Goal: Task Accomplishment & Management: Complete application form

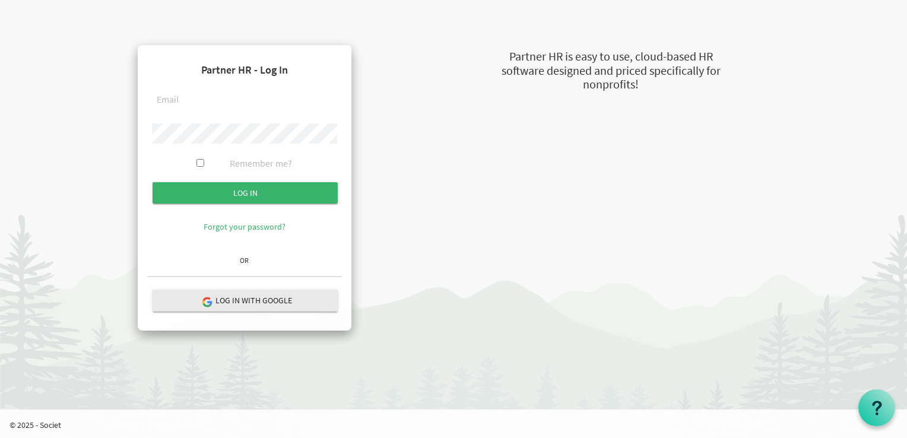
click at [188, 100] on input "text" at bounding box center [244, 100] width 185 height 20
type input "C"
click at [183, 142] on form "Partner HR - Log In communication@stepind.org Remember me? Log in" at bounding box center [244, 153] width 195 height 196
type input "communication@stepind.org"
click at [199, 163] on input "Remember me?" at bounding box center [200, 163] width 8 height 8
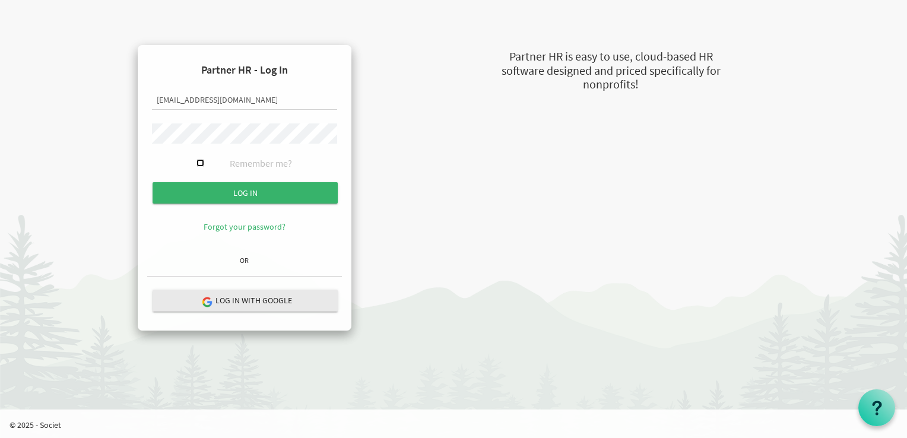
checkbox input "true"
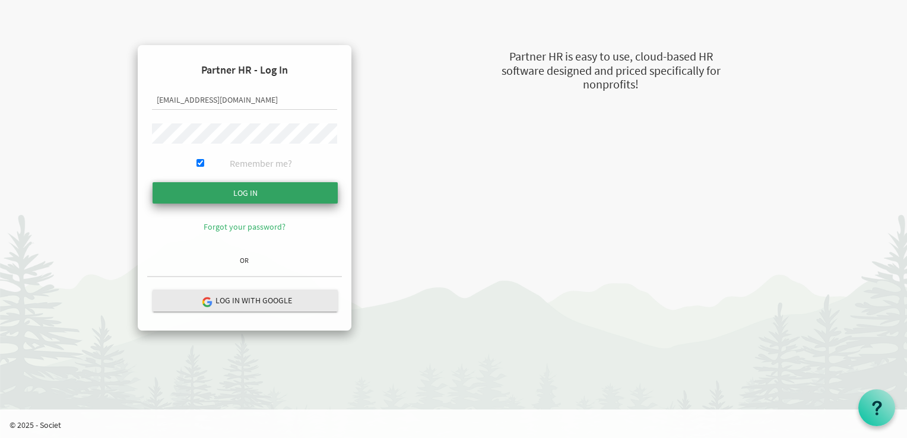
click at [245, 191] on input "submit" at bounding box center [245, 192] width 185 height 21
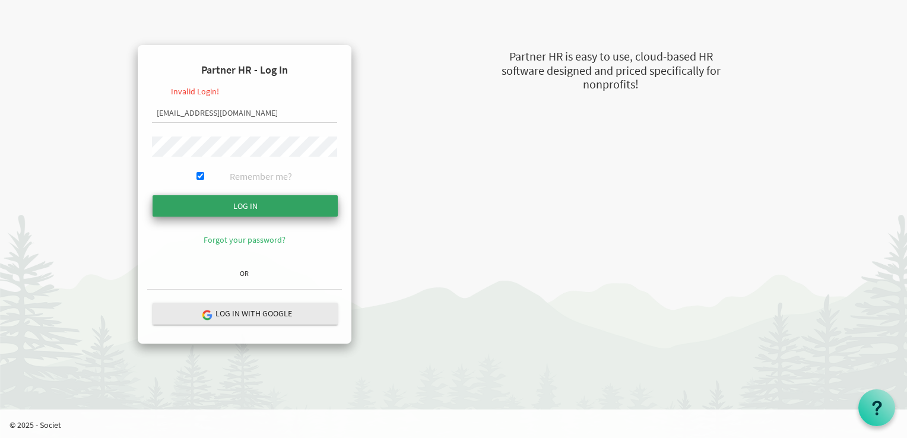
click at [231, 206] on input "submit" at bounding box center [245, 205] width 185 height 21
click at [226, 205] on input "Log in" at bounding box center [245, 205] width 185 height 21
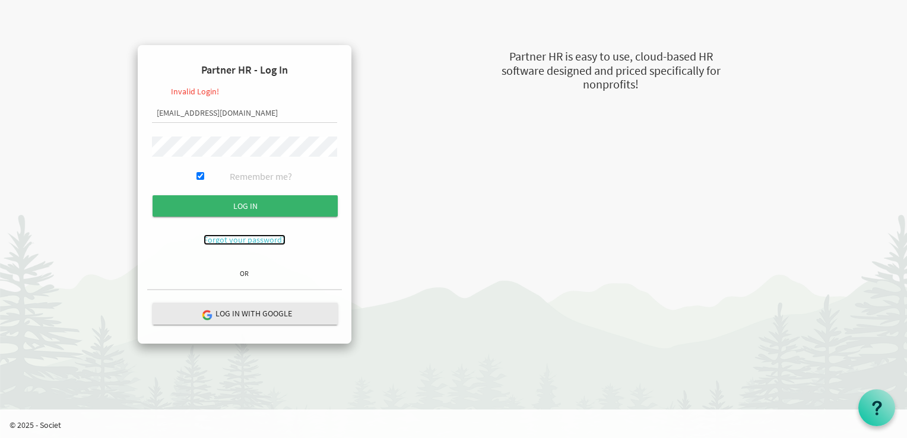
click at [259, 242] on link "Forgot your password?" at bounding box center [245, 239] width 82 height 11
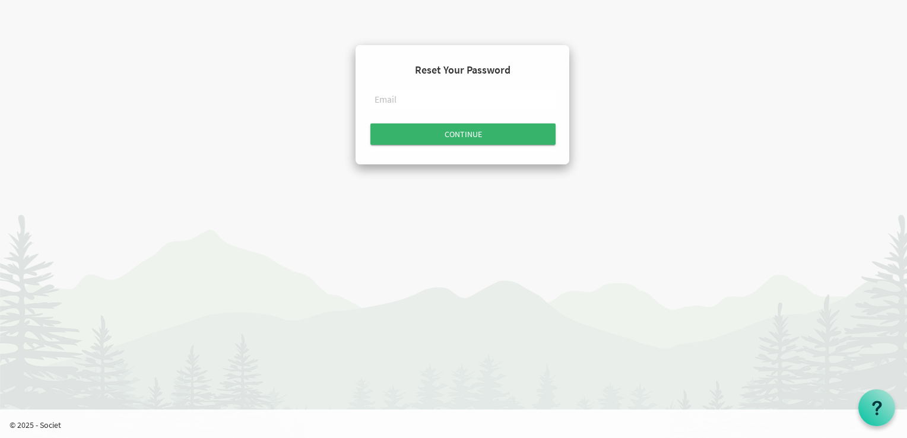
click at [391, 100] on input "text" at bounding box center [462, 100] width 185 height 20
type input "[EMAIL_ADDRESS][DOMAIN_NAME]"
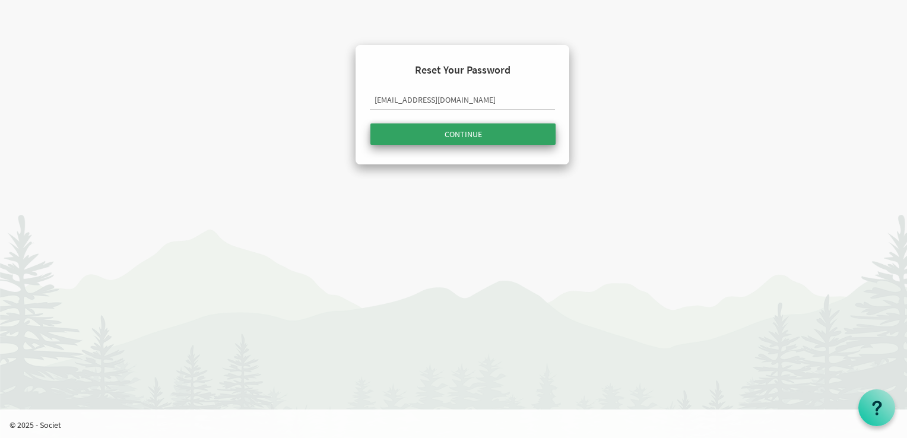
click at [464, 131] on input "submit" at bounding box center [462, 133] width 185 height 21
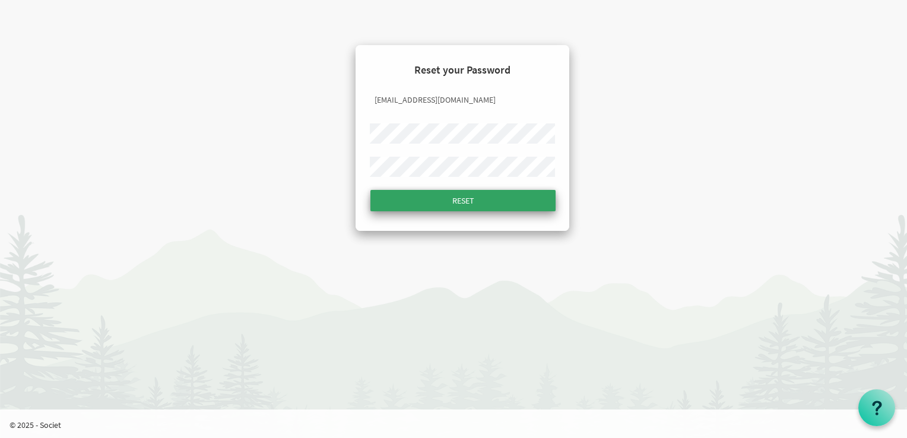
click at [462, 202] on input "submit" at bounding box center [462, 200] width 185 height 21
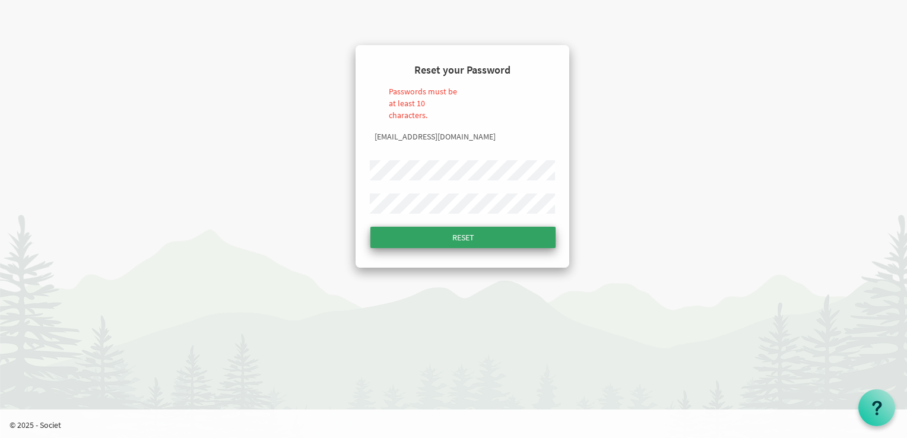
click at [472, 238] on input "submit" at bounding box center [462, 237] width 185 height 21
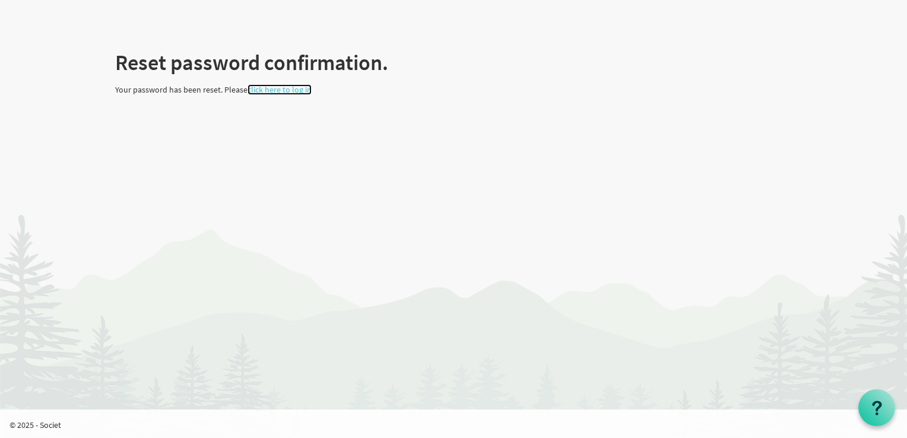
click at [286, 88] on link "click here to log in" at bounding box center [279, 89] width 64 height 11
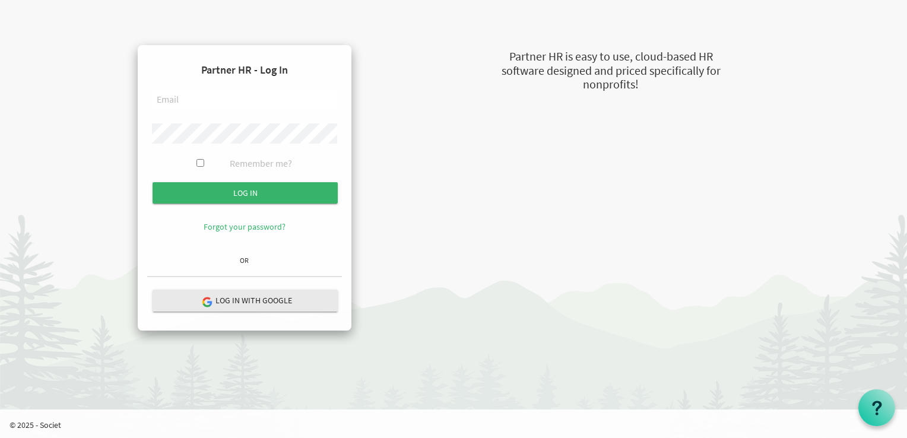
click at [184, 100] on input "text" at bounding box center [244, 100] width 185 height 20
click at [161, 101] on input "text" at bounding box center [244, 100] width 185 height 20
click at [177, 103] on input "text" at bounding box center [244, 100] width 185 height 20
type input "C"
type input "communication@stepind.org"
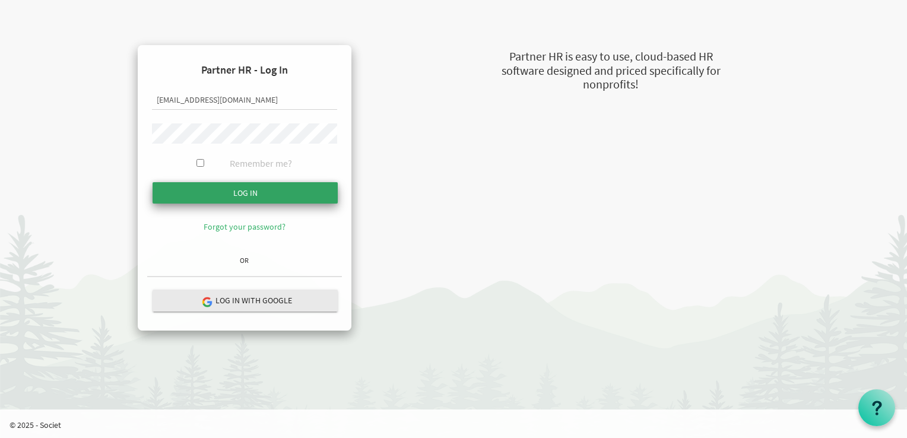
click at [253, 192] on input "submit" at bounding box center [245, 192] width 185 height 21
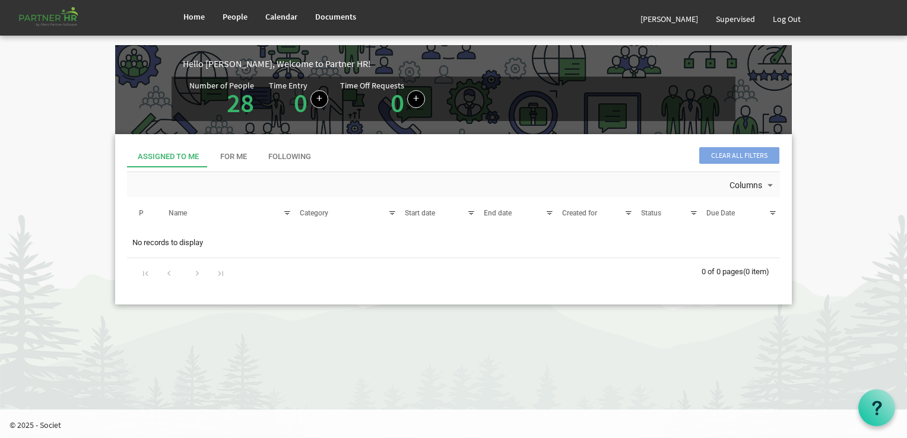
drag, startPoint x: 784, startPoint y: 0, endPoint x: 843, endPoint y: 59, distance: 83.1
click at [843, 59] on body "Home People Calendar" at bounding box center [453, 162] width 907 height 325
click at [556, 357] on html "Home People Calendar" at bounding box center [453, 219] width 907 height 438
click at [633, 371] on html "Home People Calendar" at bounding box center [453, 219] width 907 height 438
click at [586, 349] on html "Home People Calendar" at bounding box center [453, 219] width 907 height 438
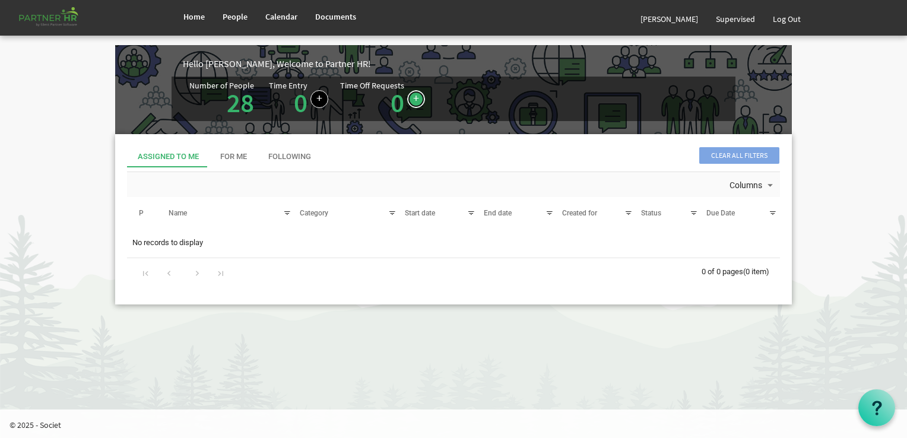
click at [412, 99] on link at bounding box center [416, 99] width 18 height 18
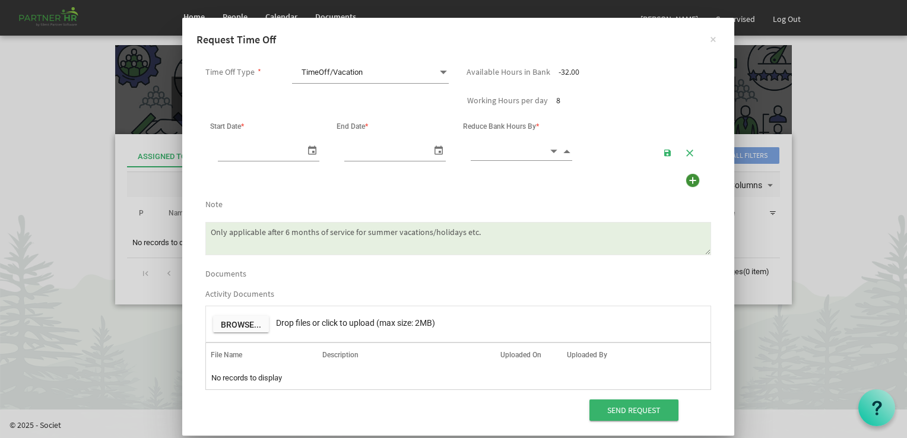
scroll to position [0, 12]
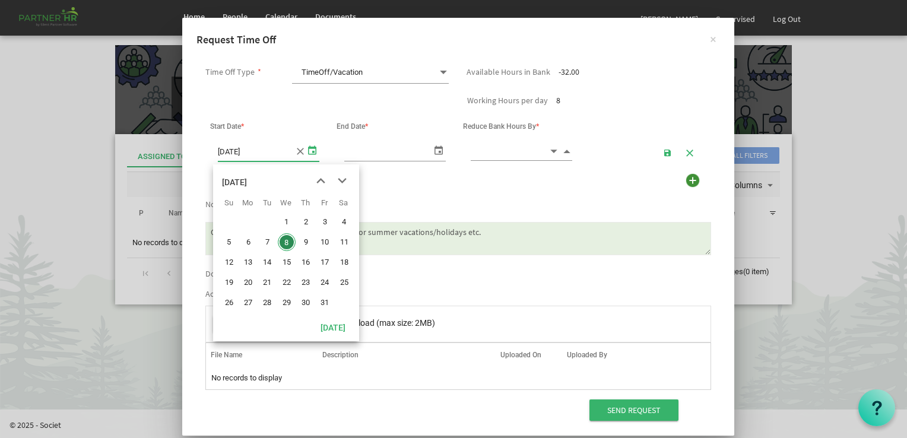
click at [305, 153] on span "select" at bounding box center [312, 149] width 14 height 17
click at [248, 263] on span "13" at bounding box center [248, 262] width 18 height 18
type input "[DATE]"
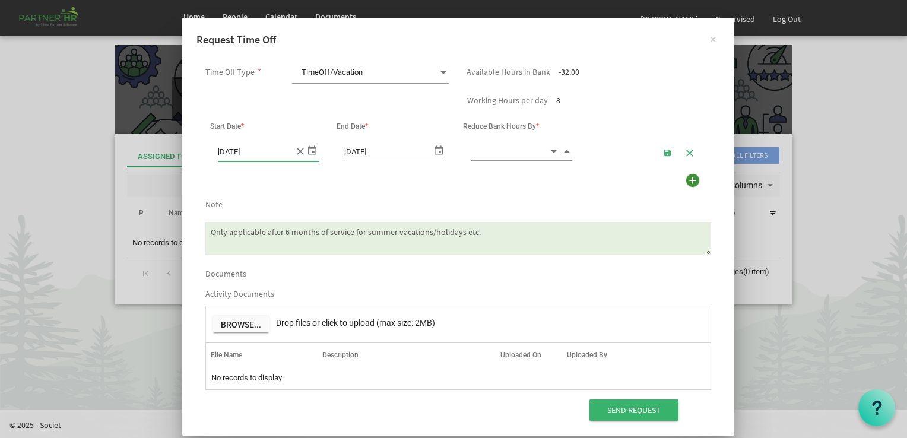
click at [433, 153] on span "select" at bounding box center [438, 149] width 14 height 17
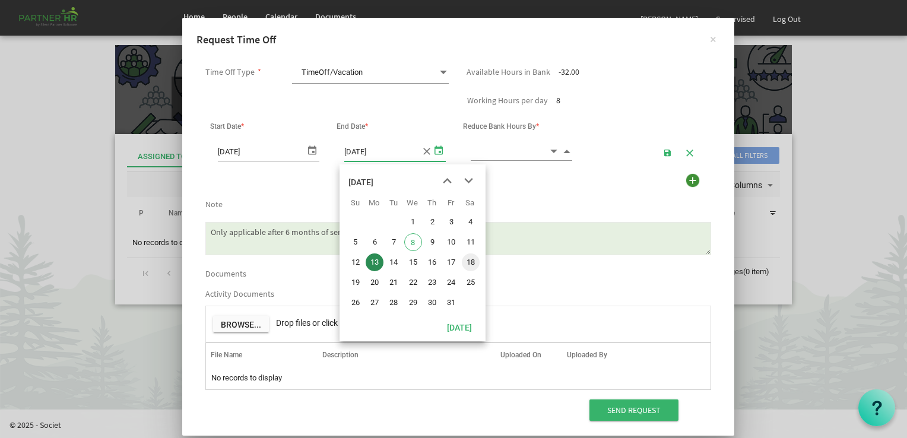
click at [471, 265] on span "18" at bounding box center [471, 262] width 18 height 18
type input "[DATE]"
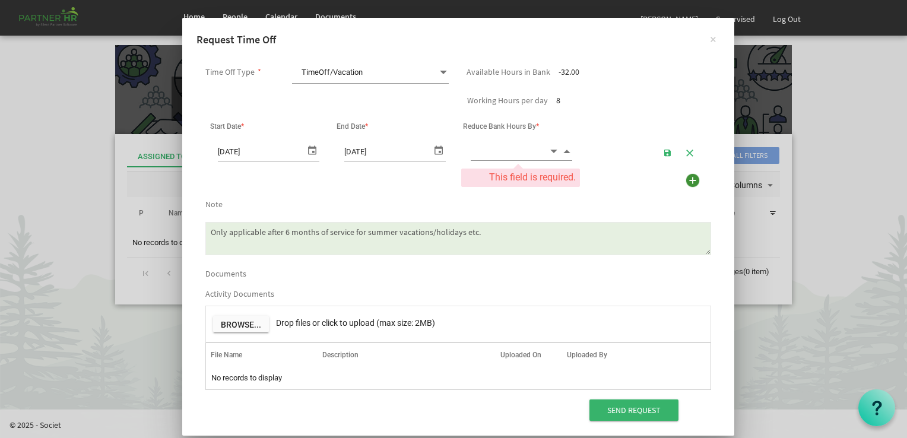
scroll to position [0, 0]
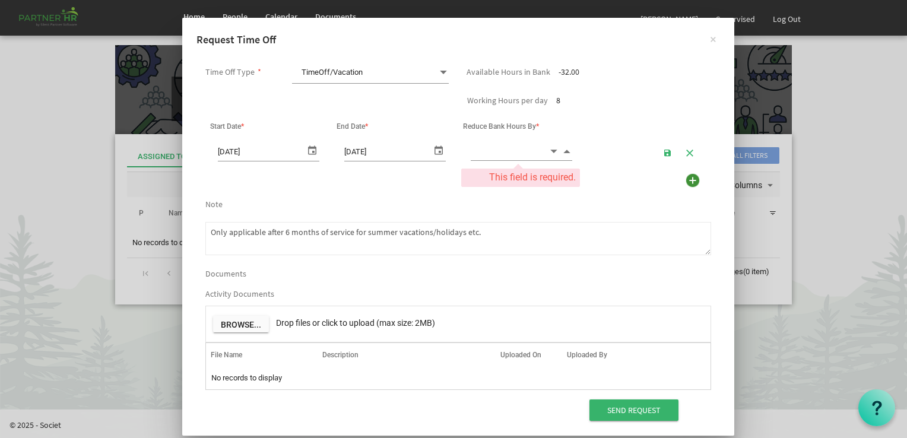
click at [241, 240] on textarea "Only applicable after 6 months of service for summer vacations/holidays etc." at bounding box center [458, 238] width 506 height 33
paste textarea "my mother-in-law is sick and admitted in the hospital and the doctor has diagno…"
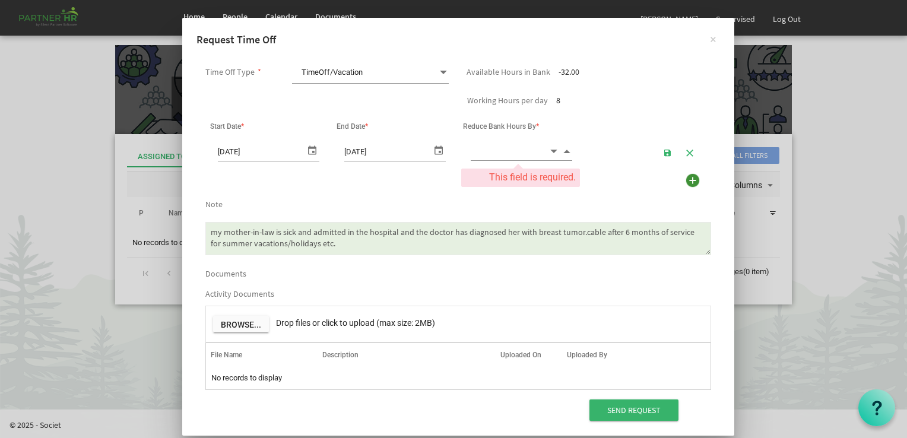
drag, startPoint x: 577, startPoint y: 234, endPoint x: 349, endPoint y: 279, distance: 232.3
click at [349, 279] on div "Documents" at bounding box center [457, 272] width 523 height 16
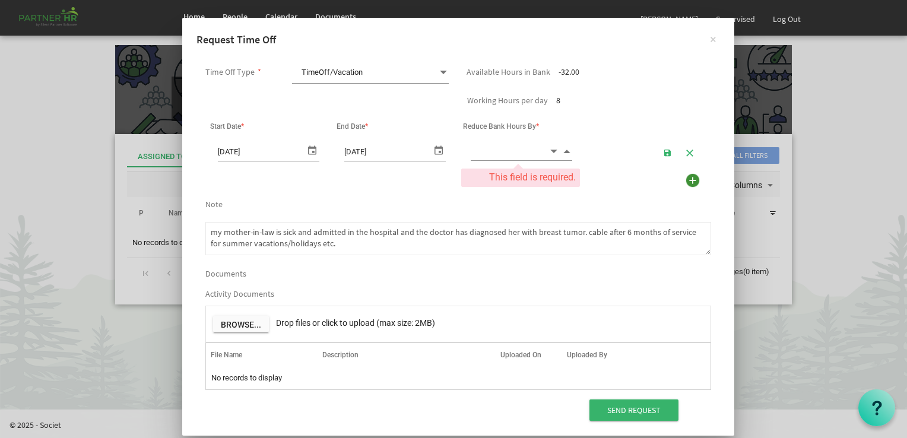
drag, startPoint x: 574, startPoint y: 233, endPoint x: 670, endPoint y: 248, distance: 97.4
click at [670, 248] on textarea "Only applicable after 6 months of service for summer vacations/holidays etc." at bounding box center [458, 238] width 506 height 33
type textarea "my mother-in-law is sick and admitted in the hospital and the doctor has diagno…"
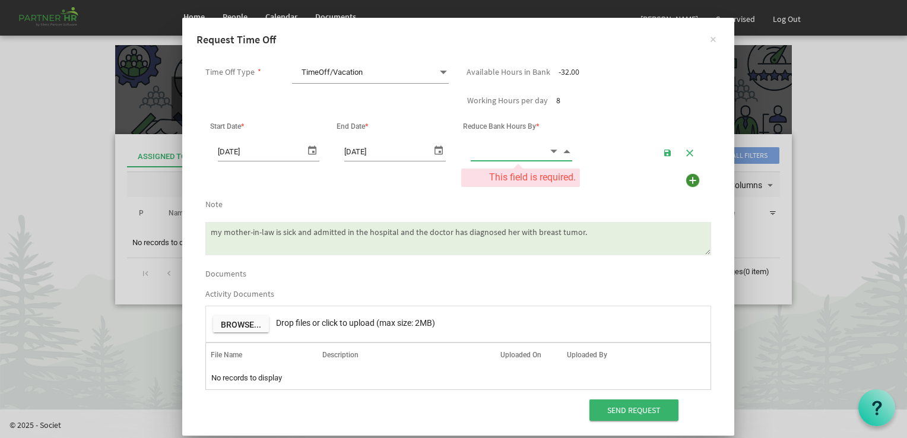
click at [526, 150] on input at bounding box center [510, 151] width 78 height 18
click at [598, 189] on div at bounding box center [654, 180] width 131 height 19
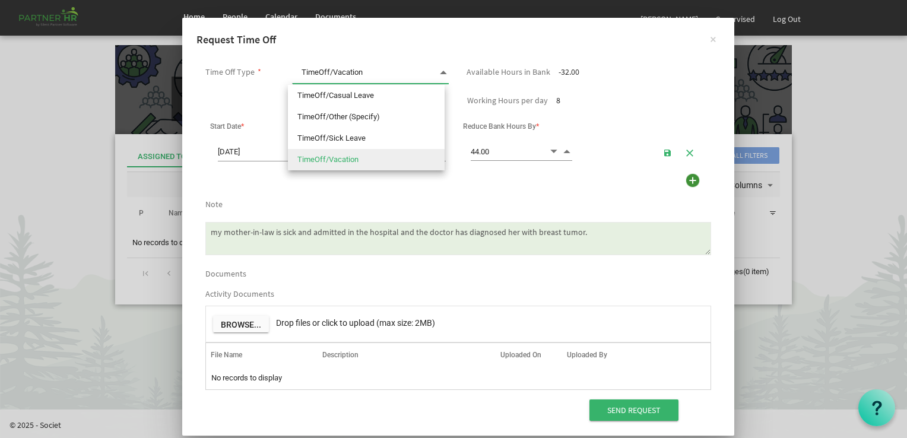
click at [438, 71] on span at bounding box center [443, 72] width 11 height 17
click at [337, 160] on li "TimeOff/Vacation" at bounding box center [366, 159] width 157 height 21
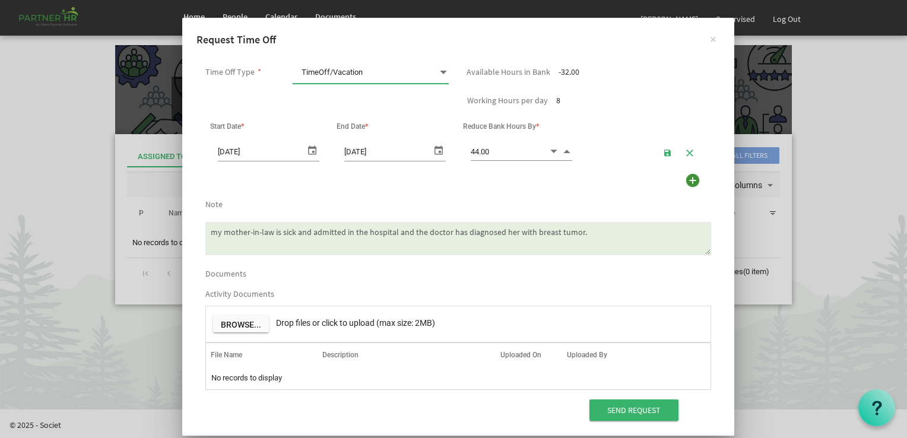
type input "44"
click at [492, 153] on input "44" at bounding box center [510, 151] width 78 height 18
click at [615, 164] on table "10/13/2025 10/18/2025" at bounding box center [458, 152] width 506 height 28
click at [493, 156] on input at bounding box center [510, 151] width 78 height 18
type input "44.00"
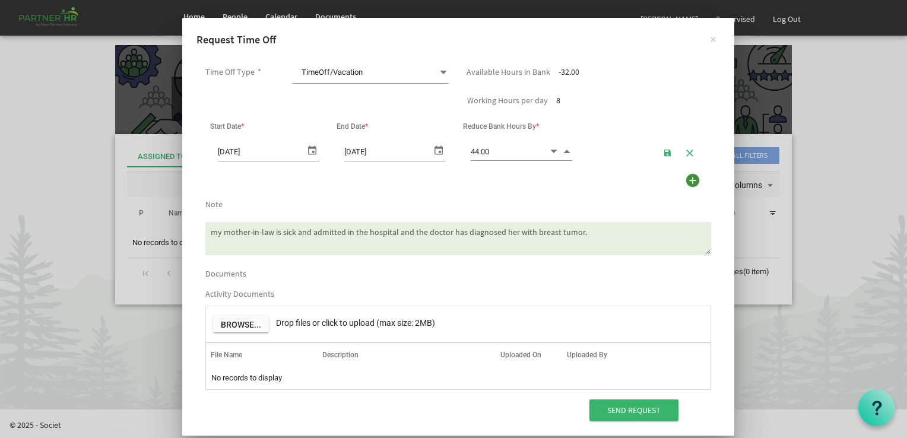
click at [474, 177] on div "Use Lieu Time First" at bounding box center [457, 182] width 523 height 23
click at [499, 411] on div "Send Request" at bounding box center [457, 412] width 523 height 28
click at [536, 420] on div "Send Request" at bounding box center [457, 412] width 523 height 28
click at [522, 417] on div "Send Request" at bounding box center [457, 412] width 523 height 28
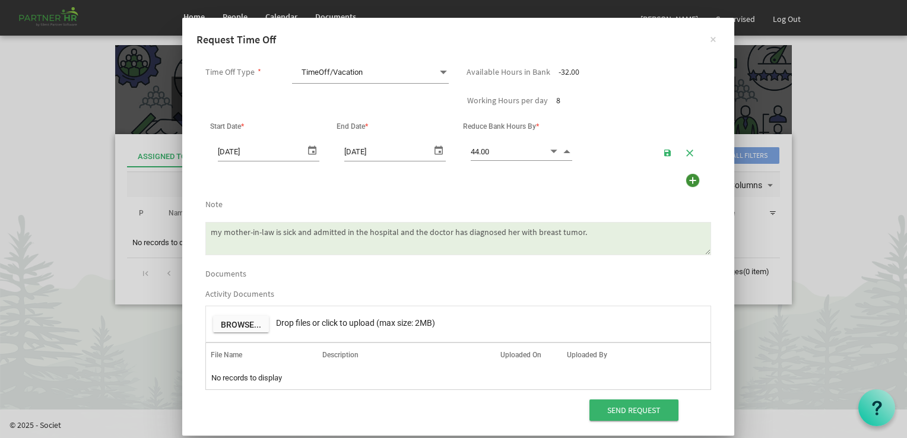
click at [517, 412] on div "Send Request" at bounding box center [457, 412] width 523 height 28
click at [472, 414] on div "Send Request" at bounding box center [457, 412] width 523 height 28
click at [627, 410] on input "Send Request" at bounding box center [633, 409] width 89 height 21
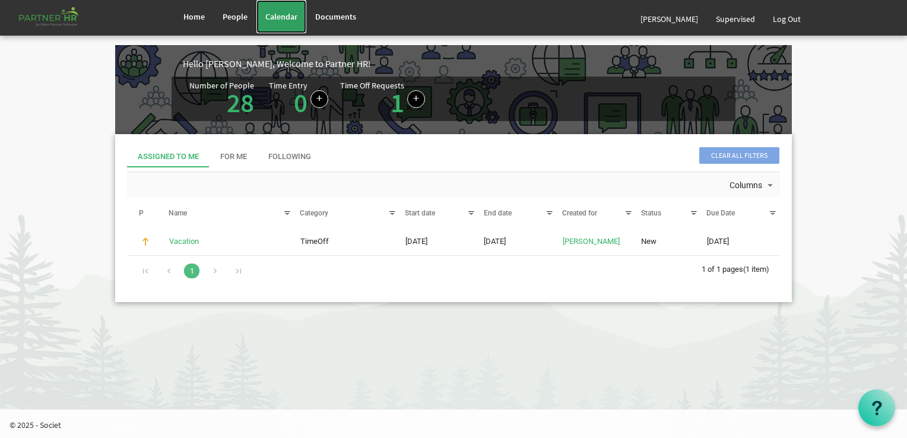
click at [282, 15] on span "Calendar" at bounding box center [281, 16] width 32 height 11
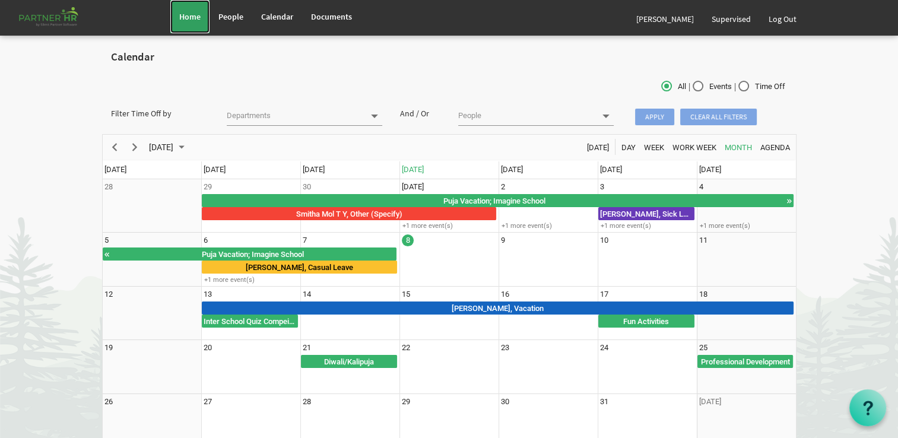
click at [197, 15] on span "Home" at bounding box center [189, 16] width 21 height 11
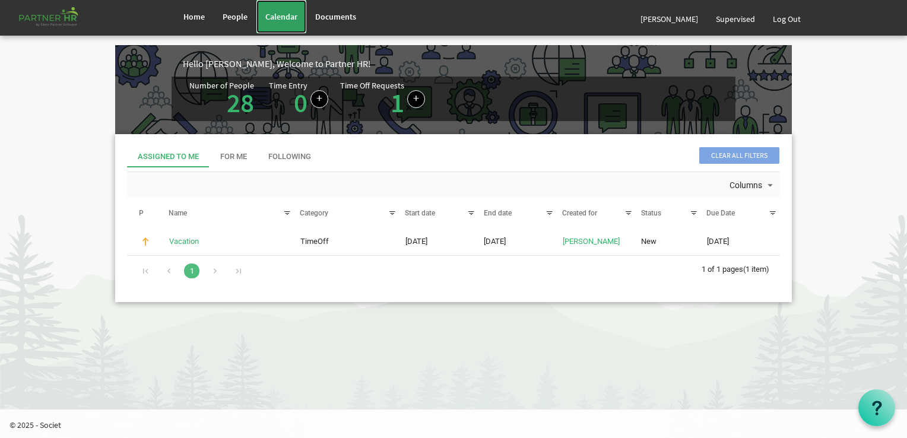
click at [277, 19] on span "Calendar" at bounding box center [281, 16] width 32 height 11
